Goal: Transaction & Acquisition: Purchase product/service

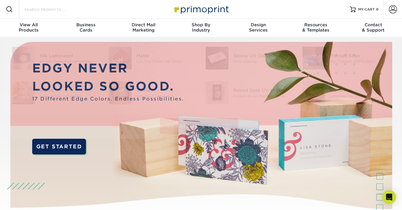
click at [48, 8] on input "Search Products" at bounding box center [52, 9] width 57 height 7
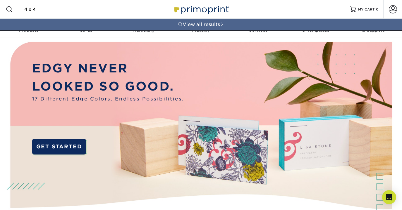
type input "4 x 4"
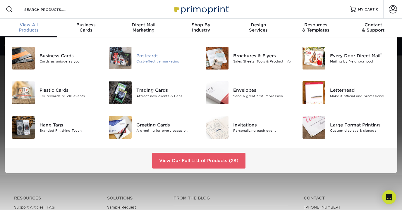
click at [120, 57] on img at bounding box center [120, 58] width 23 height 23
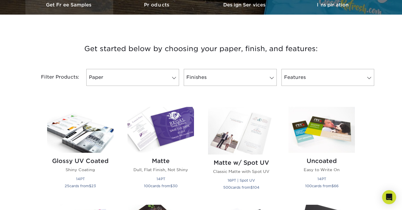
scroll to position [190, 0]
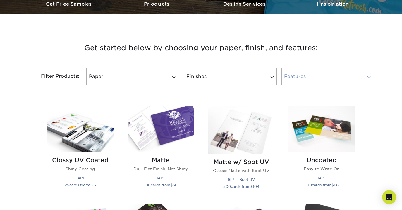
click at [301, 73] on link "Features" at bounding box center [328, 76] width 93 height 17
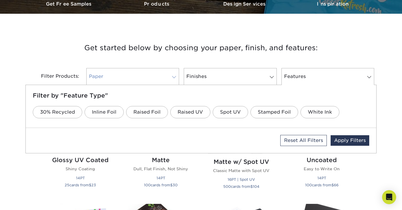
click at [145, 77] on link "Paper" at bounding box center [132, 76] width 93 height 17
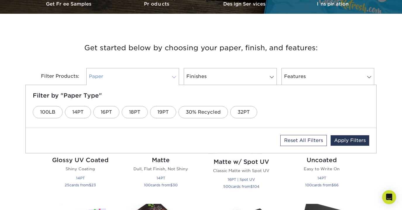
click at [145, 77] on link "Paper" at bounding box center [132, 76] width 93 height 17
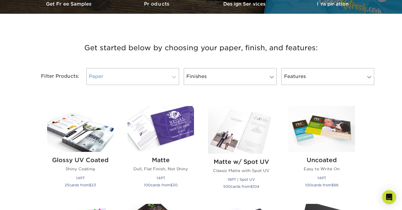
click at [138, 72] on link "Paper" at bounding box center [132, 76] width 93 height 17
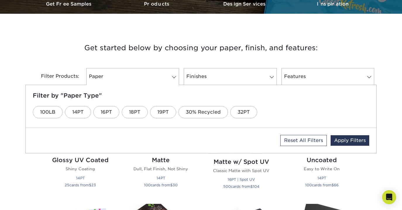
click at [54, 61] on h3 "Get started below by choosing your paper, finish, and features:" at bounding box center [201, 48] width 342 height 26
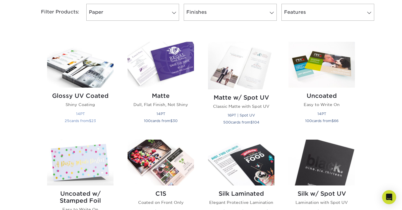
scroll to position [256, 0]
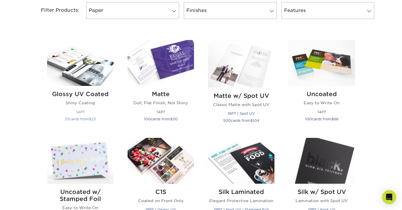
click at [85, 73] on img at bounding box center [80, 63] width 66 height 46
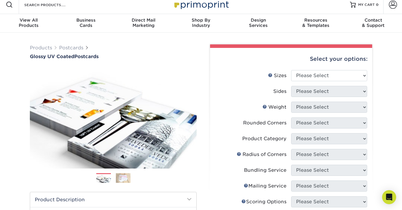
scroll to position [17, 0]
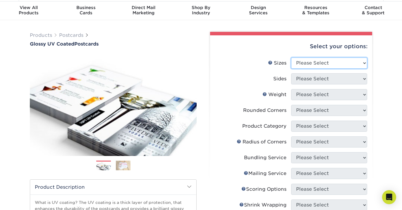
select select "4.00x4.00"
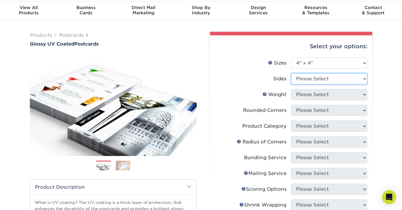
select select "13abbda7-1d64-4f25-8bb2-c179b224825d"
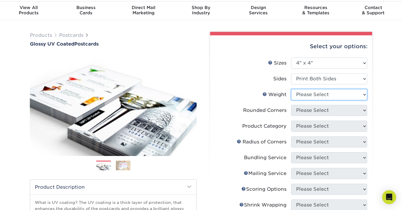
select select "16PT"
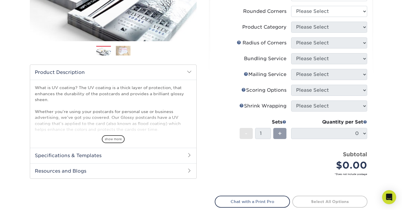
scroll to position [133, 0]
click at [278, 135] on div "+" at bounding box center [279, 133] width 13 height 11
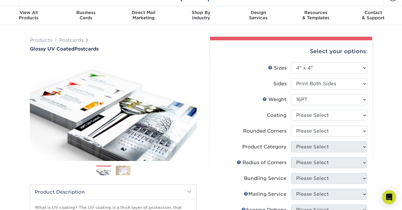
scroll to position [2, 0]
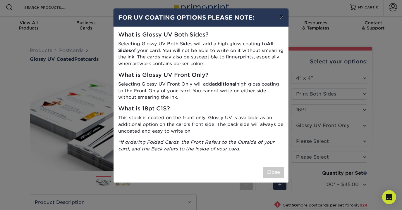
click at [281, 16] on button "×" at bounding box center [281, 16] width 13 height 16
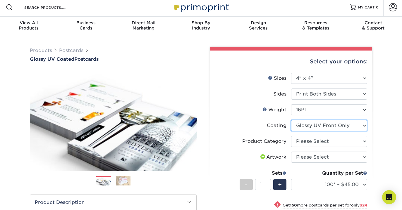
select select "ae367451-b2b8-45df-a344-0f05b6a12993"
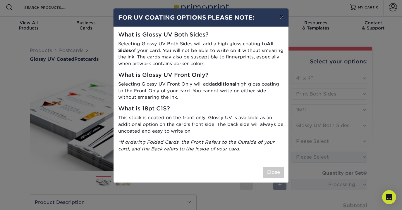
click at [281, 17] on button "×" at bounding box center [281, 16] width 13 height 16
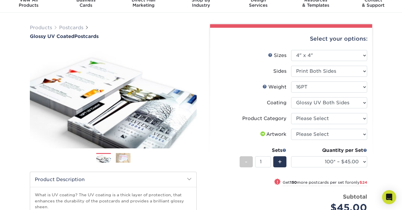
scroll to position [25, 0]
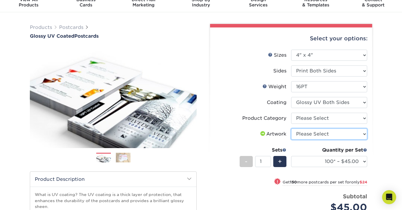
select select "upload"
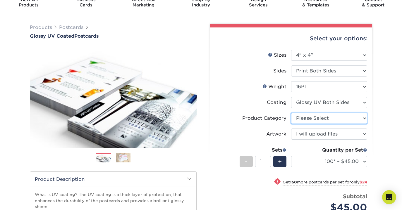
select select "9b7272e0-d6c8-4c3c-8e97-d3a1bcdab858"
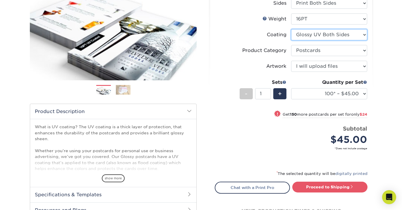
scroll to position [94, 0]
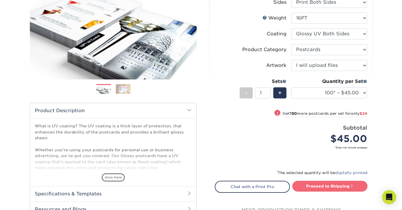
click at [321, 188] on link "Proceed to Shipping" at bounding box center [329, 186] width 75 height 11
type input "Set 1"
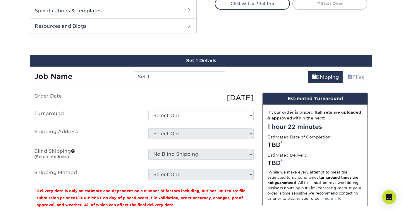
scroll to position [291, 0]
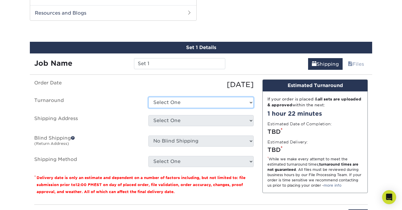
select select "2462d2c0-db4f-443e-ab7e-89110399f475"
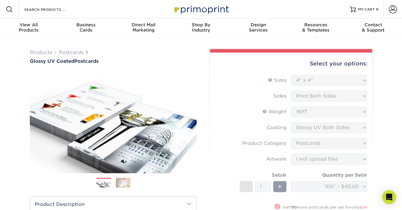
scroll to position [0, 0]
